Goal: Task Accomplishment & Management: Complete application form

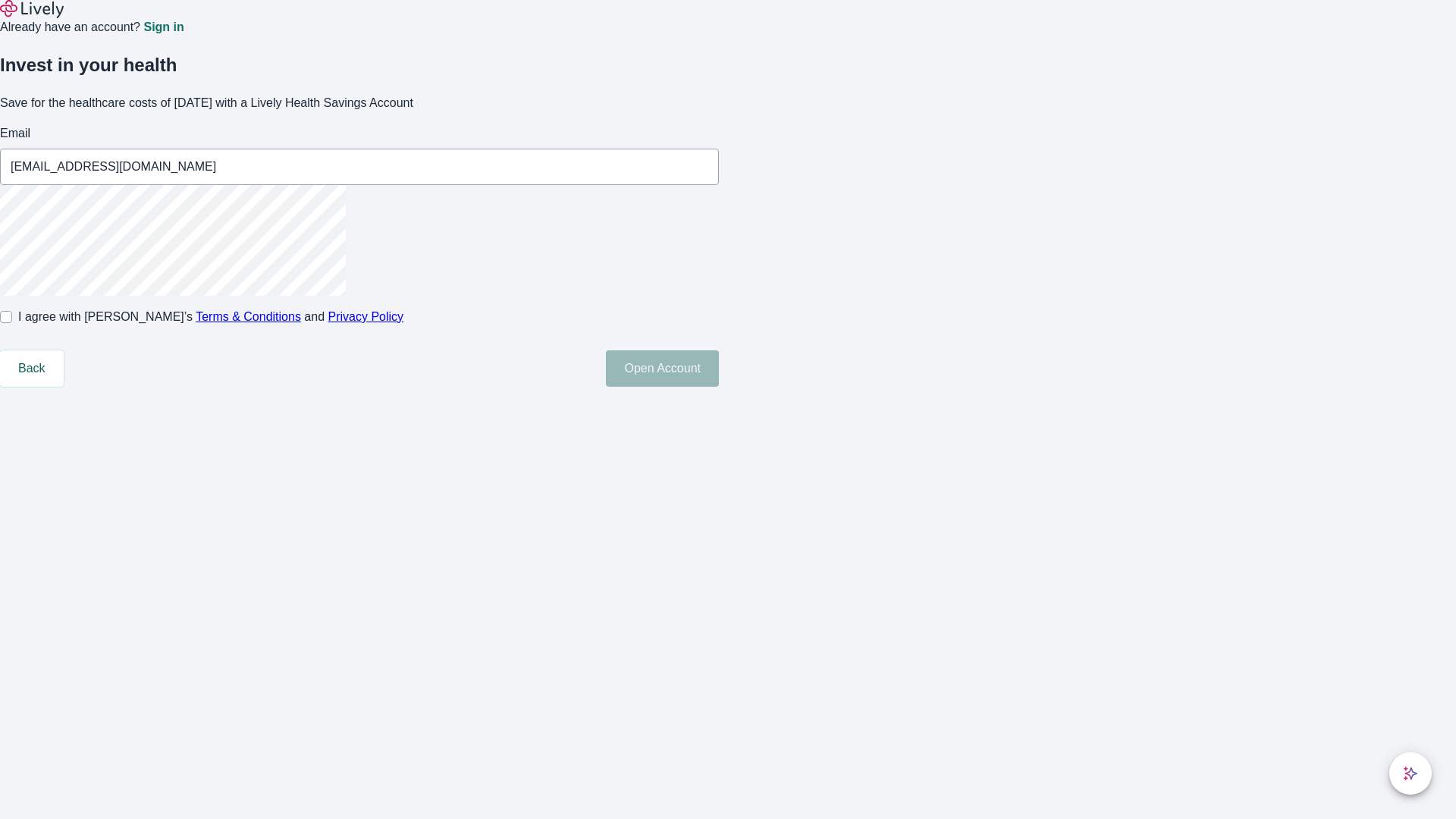
click at [12, 323] on input "I agree with Lively’s Terms & Conditions and Privacy Policy" at bounding box center [6, 317] width 12 height 12
checkbox input "true"
click at [719, 387] on button "Open Account" at bounding box center [662, 368] width 113 height 36
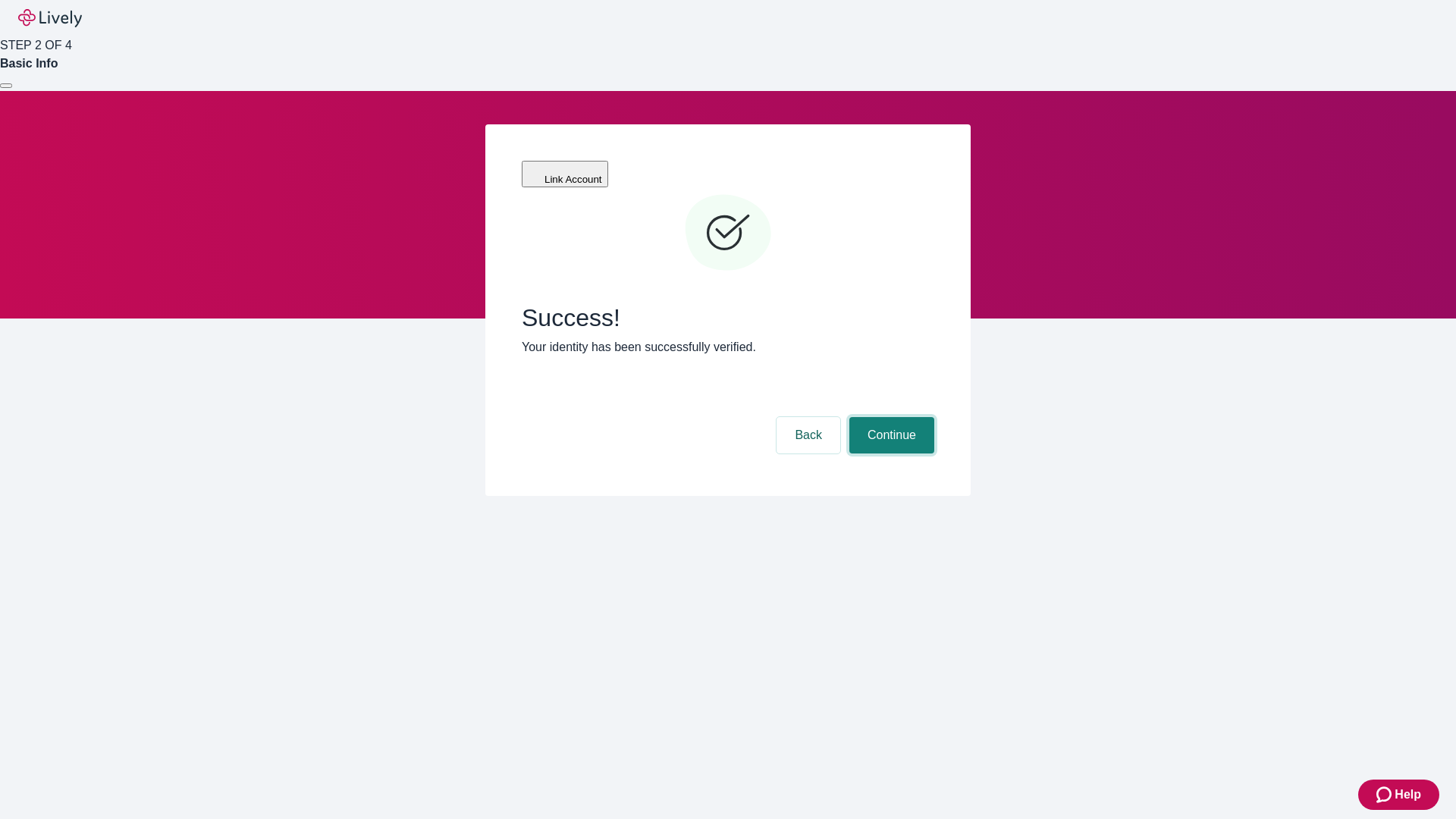
click at [890, 418] on button "Continue" at bounding box center [892, 435] width 85 height 36
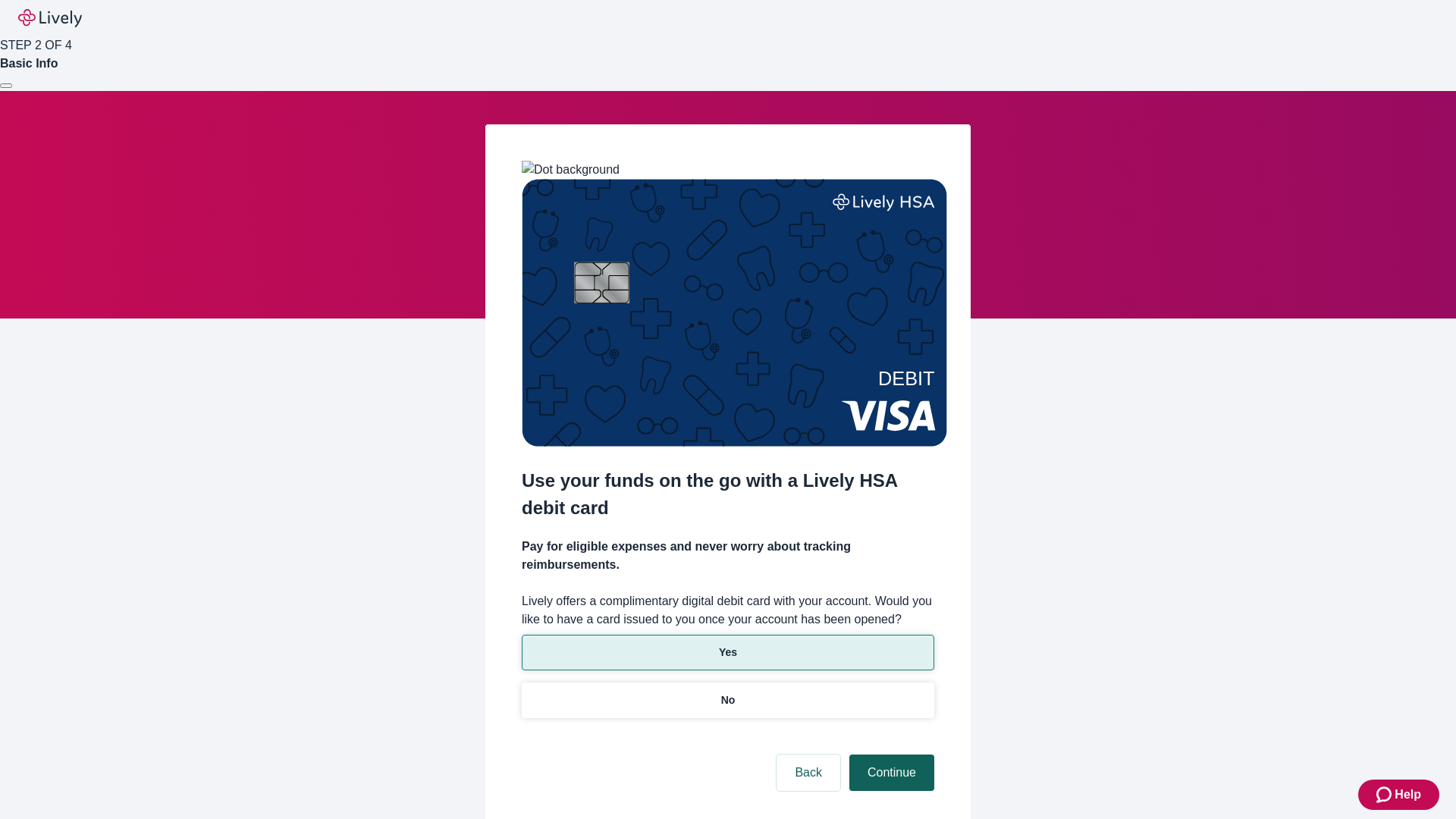
click at [728, 645] on p "Yes" at bounding box center [728, 652] width 18 height 16
click at [890, 755] on button "Continue" at bounding box center [892, 772] width 85 height 36
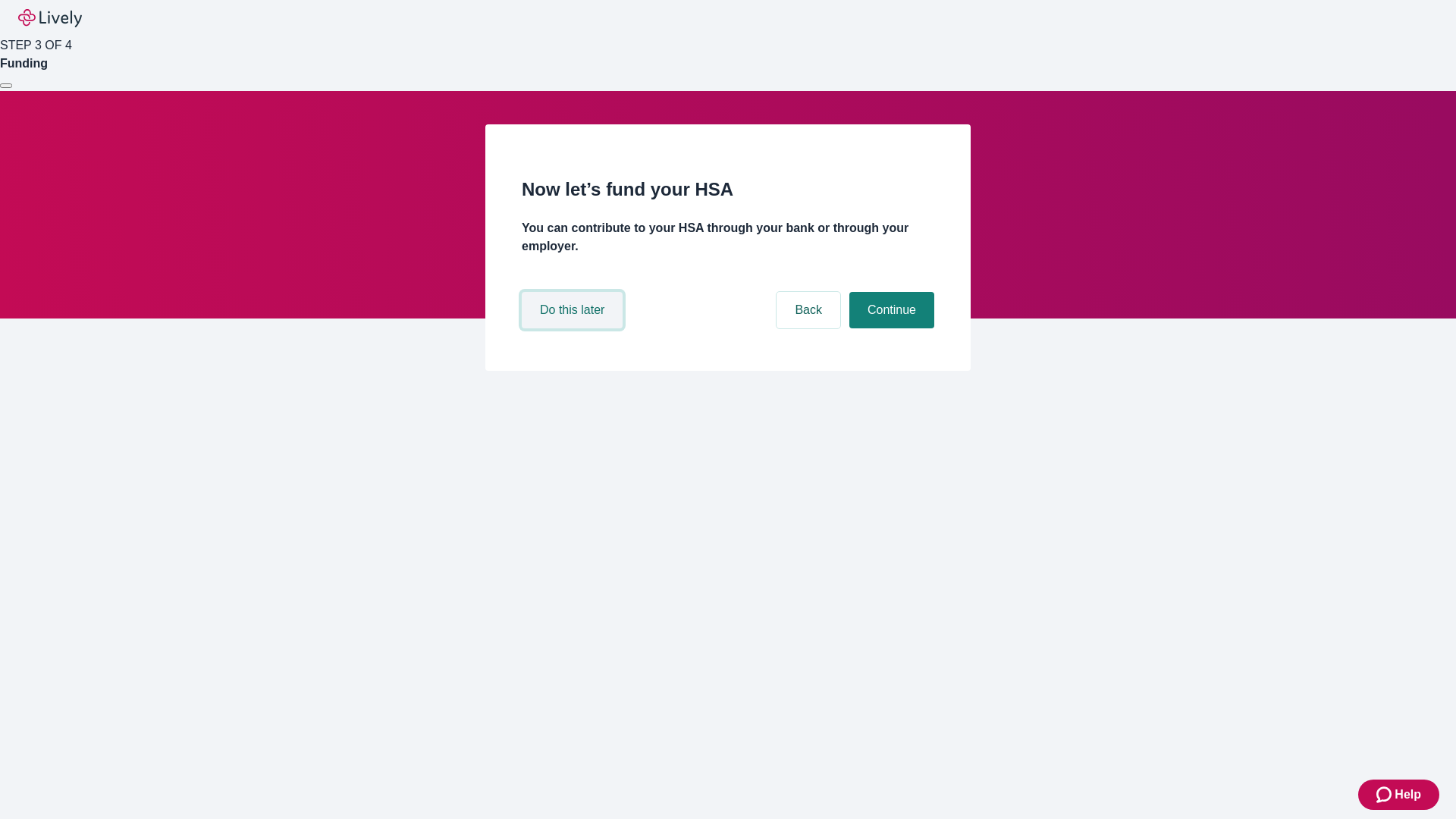
click at [574, 329] on button "Do this later" at bounding box center [572, 309] width 101 height 36
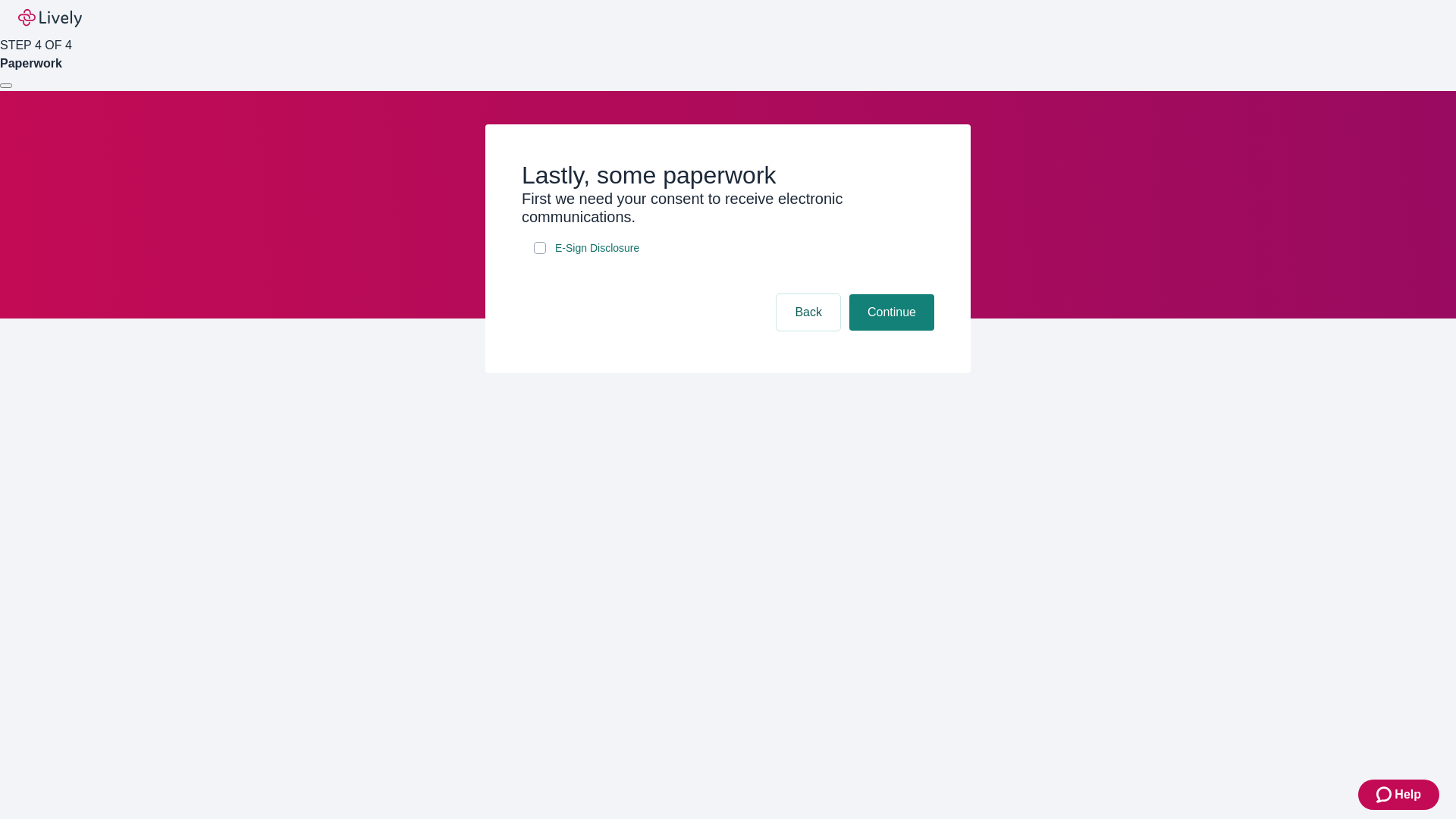
click at [540, 254] on input "E-Sign Disclosure" at bounding box center [540, 248] width 12 height 12
checkbox input "true"
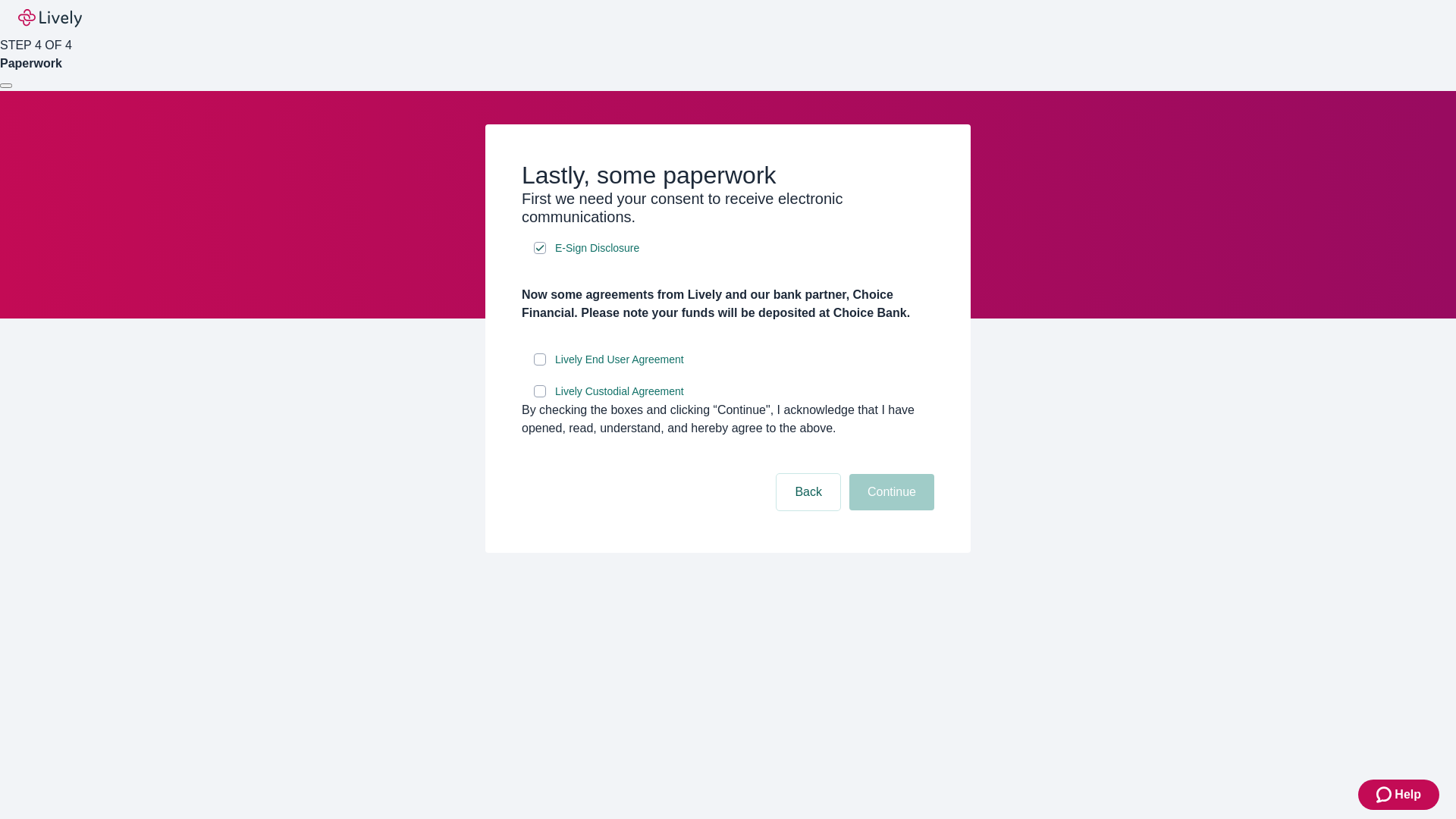
click at [540, 365] on input "Lively End User Agreement" at bounding box center [540, 360] width 12 height 12
checkbox input "true"
click at [540, 398] on input "Lively Custodial Agreement" at bounding box center [540, 391] width 12 height 12
checkbox input "true"
click at [890, 510] on button "Continue" at bounding box center [892, 492] width 85 height 36
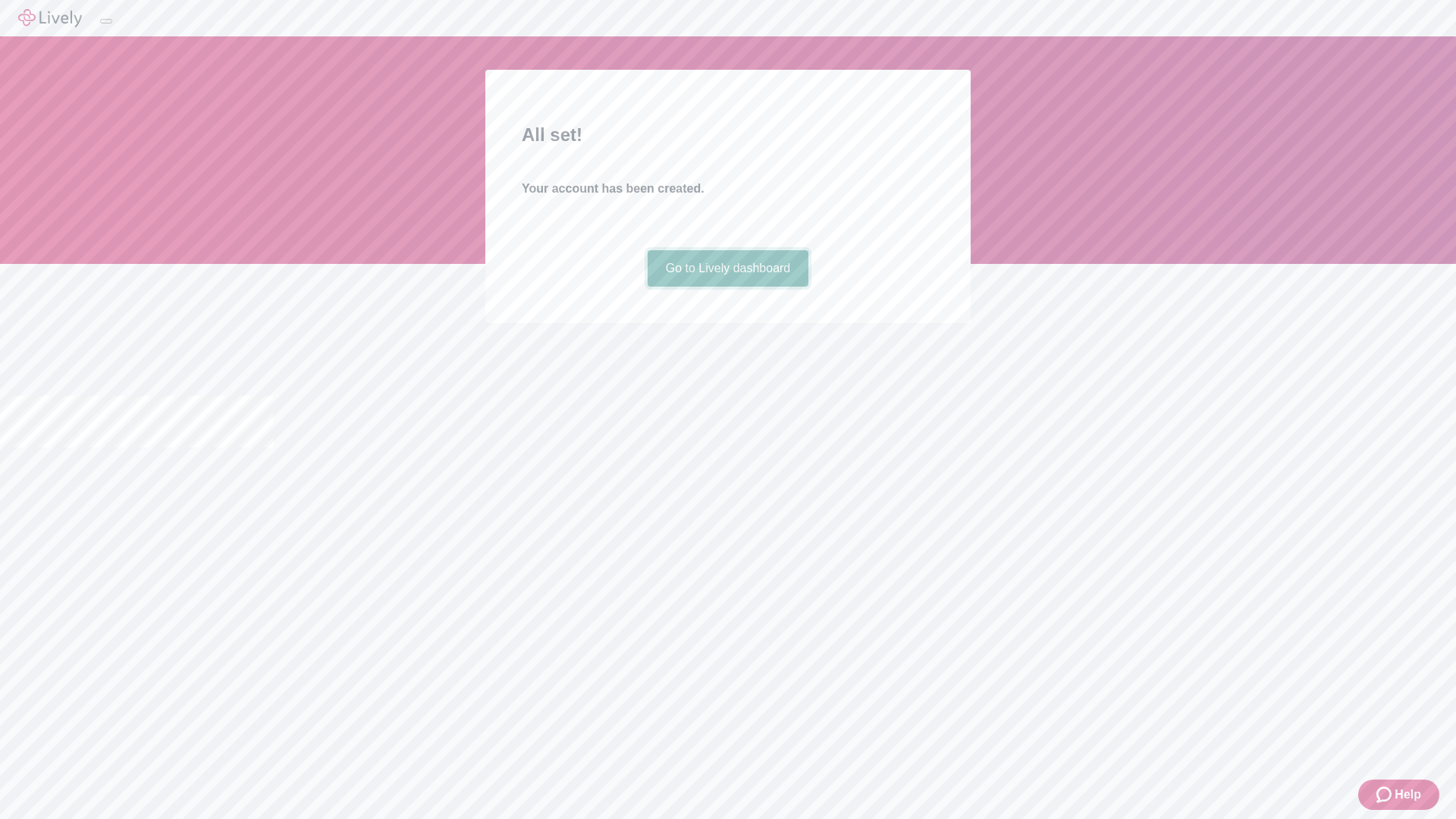
click at [728, 287] on link "Go to Lively dashboard" at bounding box center [728, 268] width 161 height 36
